Goal: Task Accomplishment & Management: Complete application form

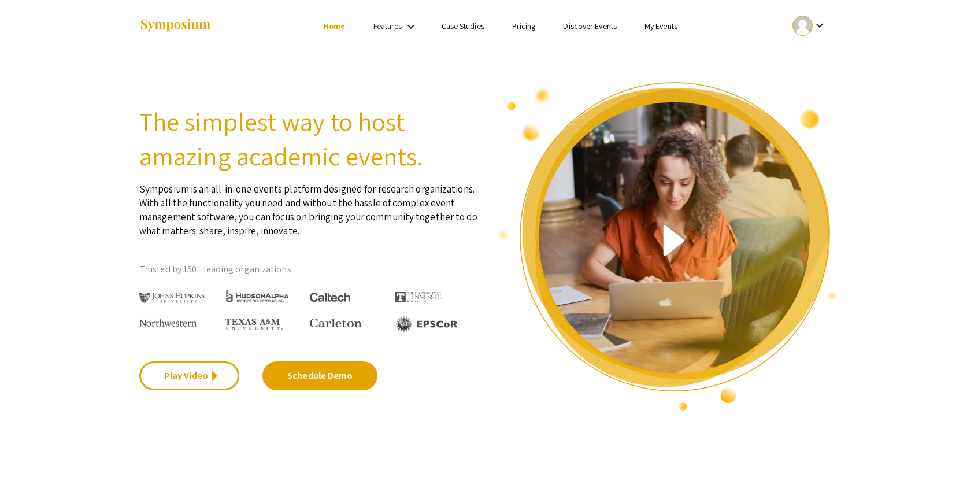
click at [825, 24] on mat-icon "keyboard_arrow_down" at bounding box center [820, 25] width 14 height 14
click at [825, 81] on button "My Submissions" at bounding box center [815, 85] width 71 height 28
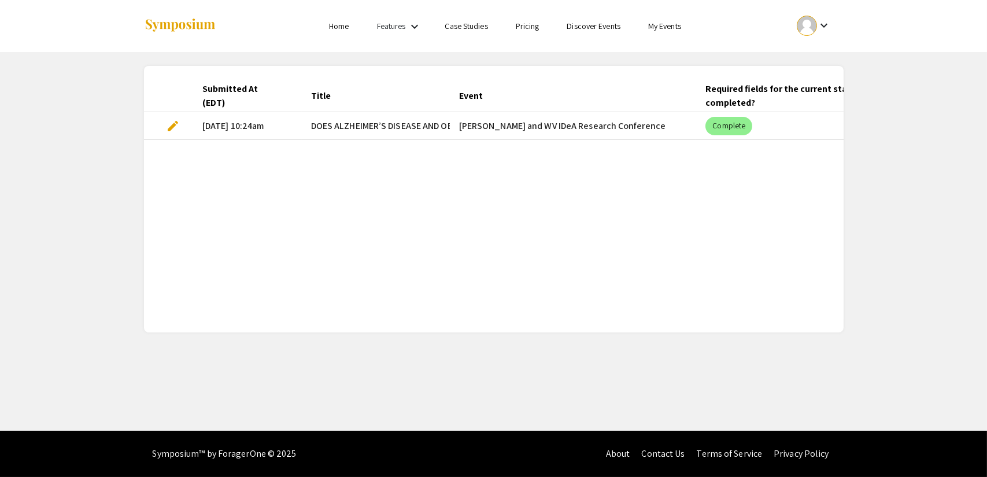
click at [167, 125] on span "edit" at bounding box center [173, 126] width 14 height 14
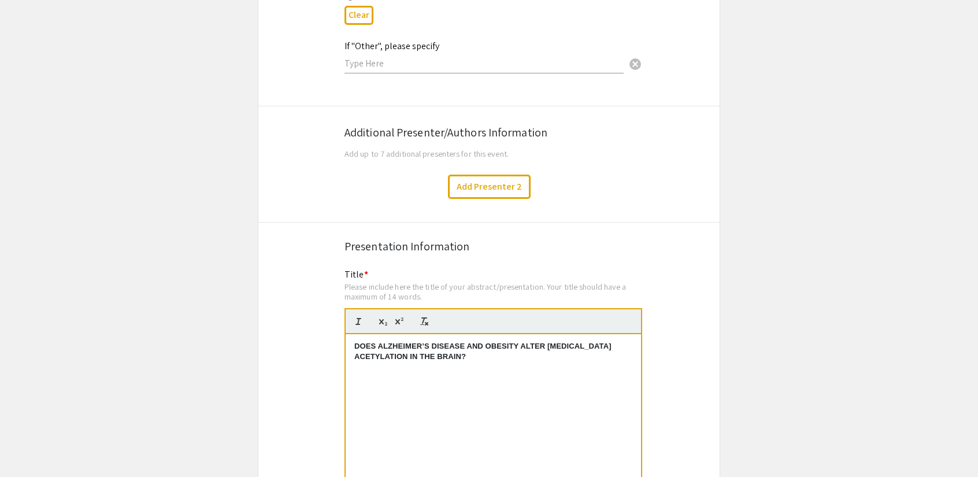
scroll to position [1881, 0]
drag, startPoint x: 346, startPoint y: 138, endPoint x: 459, endPoint y: 135, distance: 113.3
click at [459, 149] on span "Add up to 7 additional presenters for this event." at bounding box center [426, 154] width 164 height 11
drag, startPoint x: 353, startPoint y: 113, endPoint x: 486, endPoint y: 121, distance: 133.2
click at [486, 124] on div "Additional Presenter/Authors Information" at bounding box center [488, 132] width 289 height 17
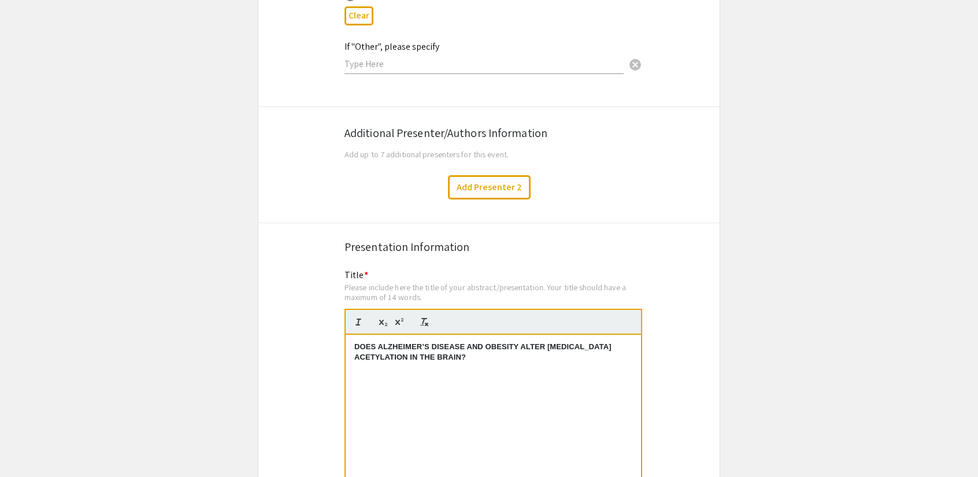
click at [501, 130] on div "Additional Presenter/Authors Information Add up to 7 additional presenters for …" at bounding box center [488, 139] width 289 height 43
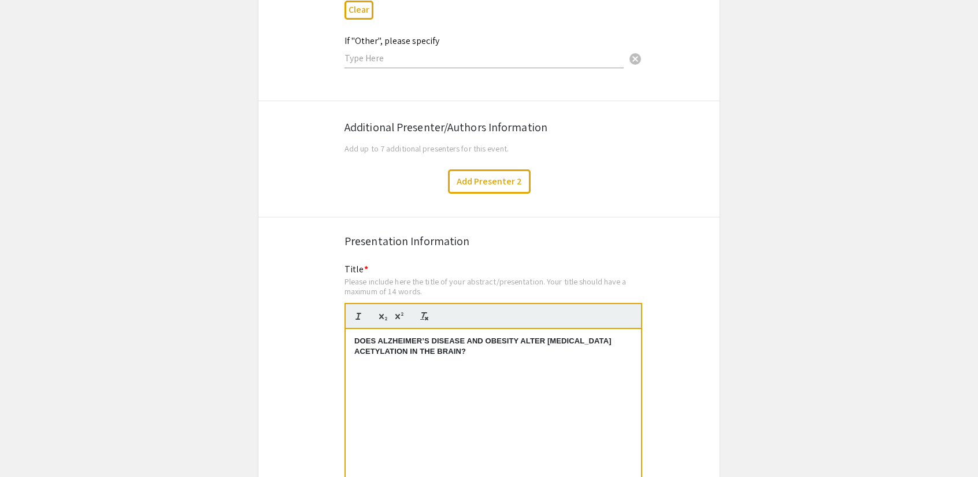
scroll to position [1831, 0]
